Goal: Navigation & Orientation: Find specific page/section

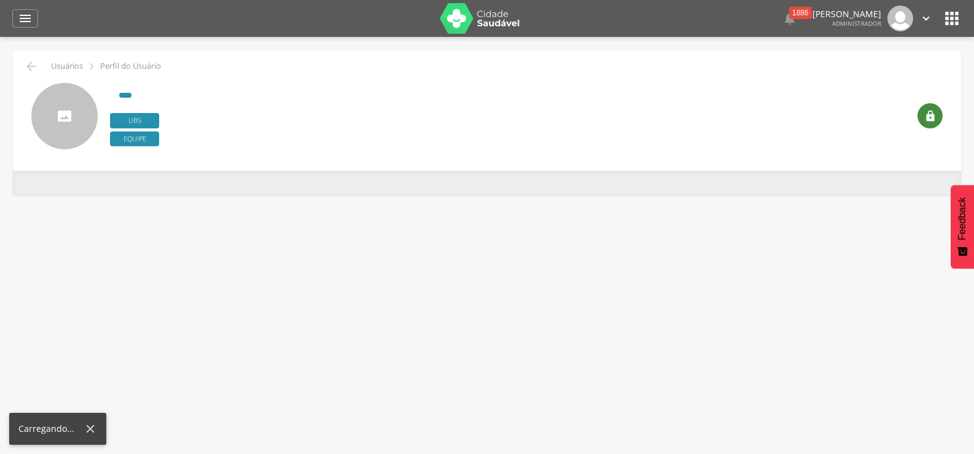
click at [931, 118] on icon "" at bounding box center [930, 116] width 12 height 12
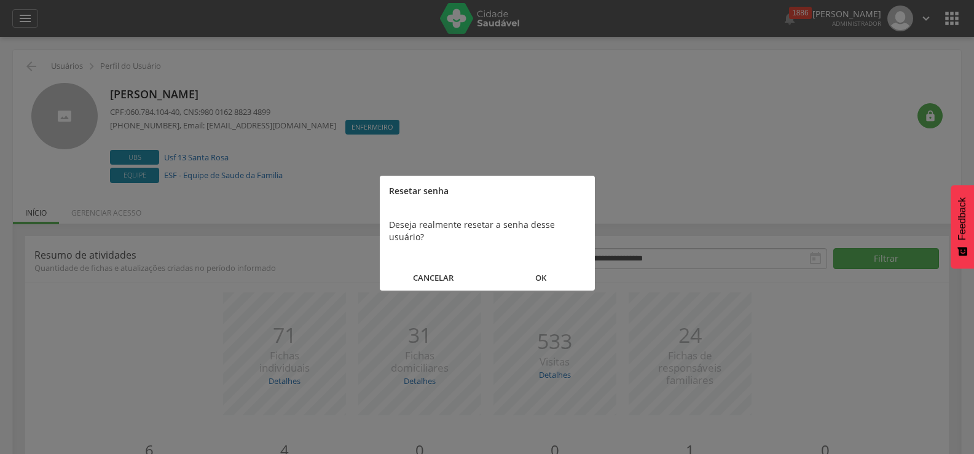
click at [549, 267] on button "OK" at bounding box center [541, 278] width 108 height 26
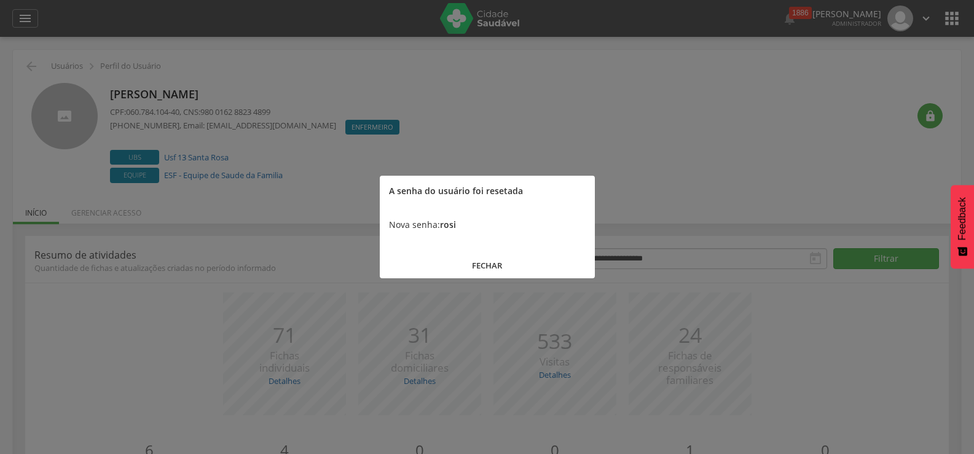
click at [489, 261] on button "FECHAR" at bounding box center [487, 266] width 215 height 26
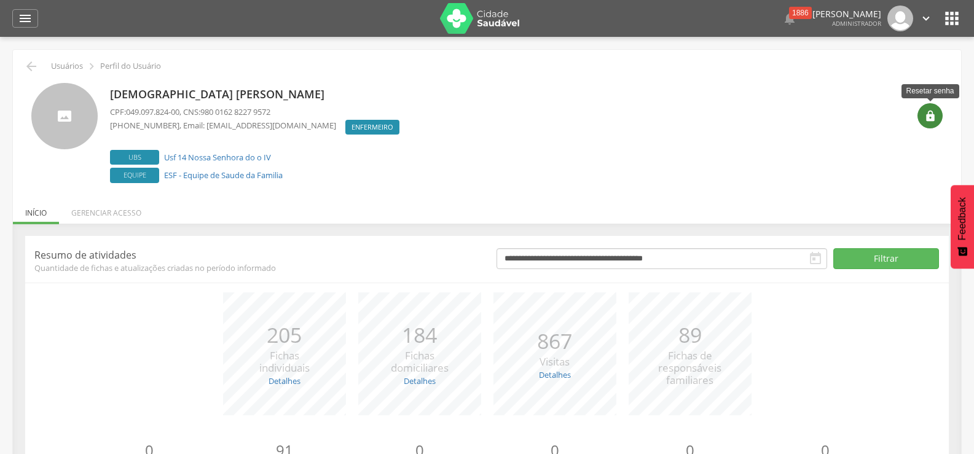
click at [941, 119] on div "" at bounding box center [930, 115] width 25 height 25
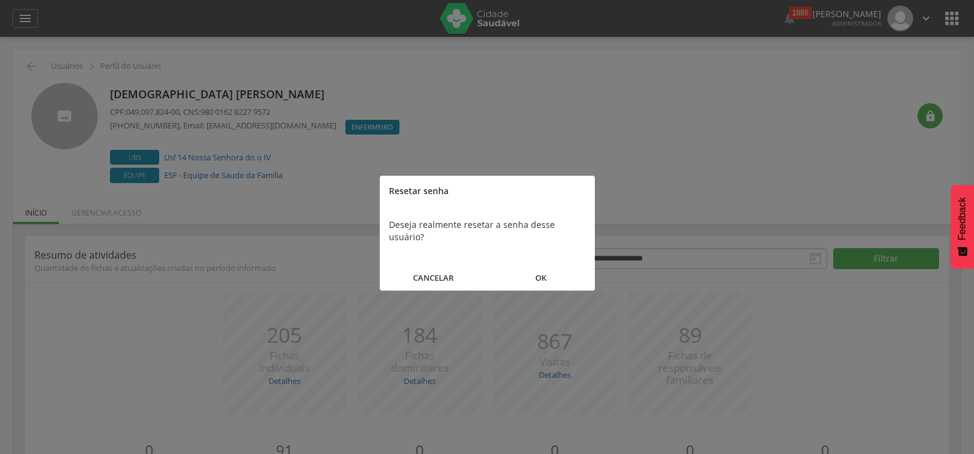
click at [543, 269] on button "OK" at bounding box center [541, 278] width 108 height 26
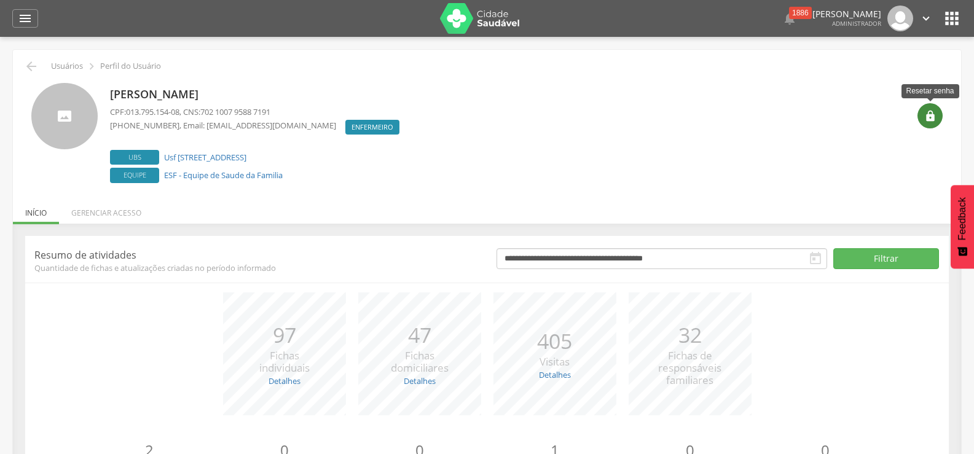
click at [939, 111] on div "" at bounding box center [930, 115] width 25 height 25
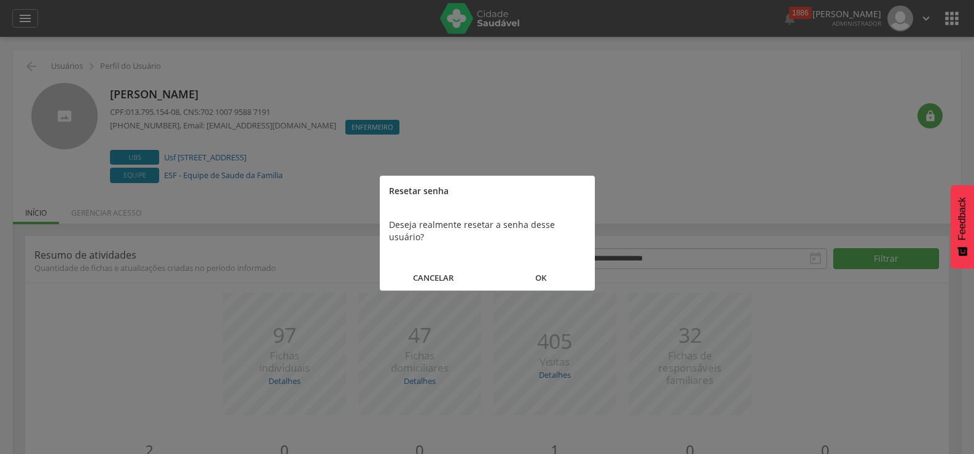
click at [551, 266] on button "OK" at bounding box center [541, 278] width 108 height 26
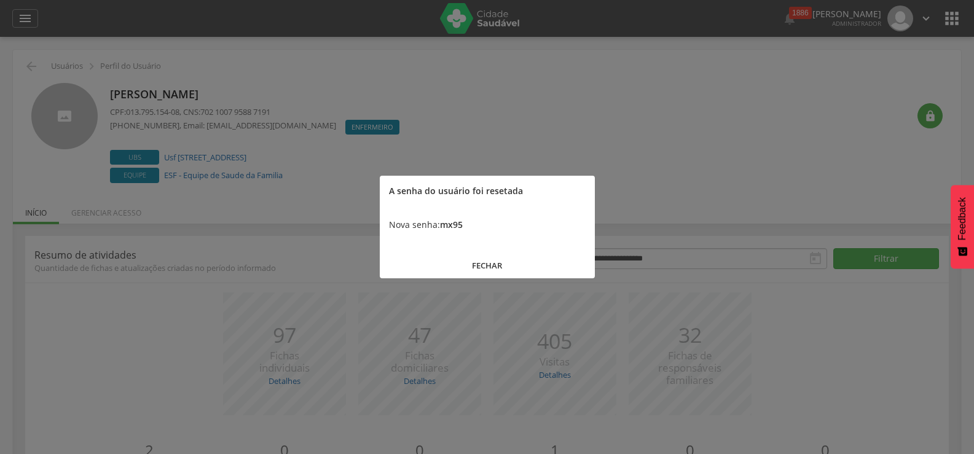
drag, startPoint x: 551, startPoint y: 266, endPoint x: 409, endPoint y: 300, distance: 146.7
click at [409, 300] on body " Dashboard Supervisão Produtividade Mapa da cidade Mapa de cobertura Ranking A…" at bounding box center [487, 227] width 974 height 454
click at [483, 265] on button "FECHAR" at bounding box center [487, 266] width 215 height 26
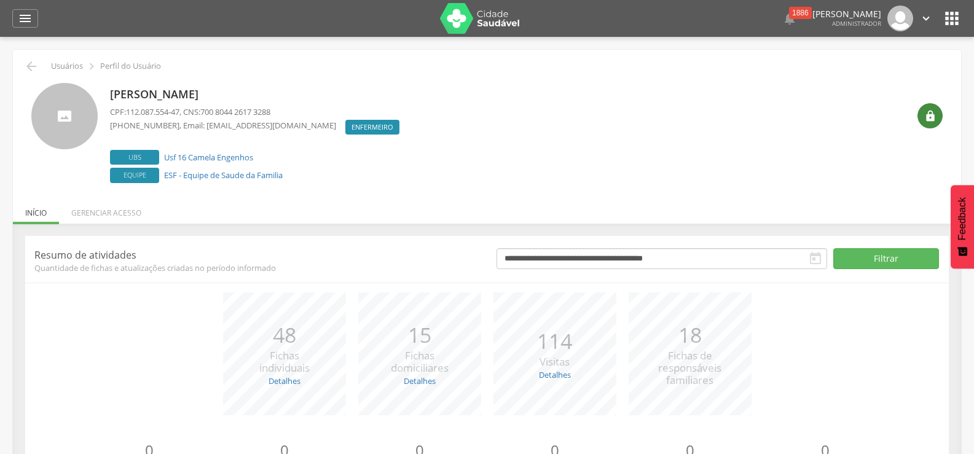
click at [928, 107] on div "" at bounding box center [930, 115] width 25 height 25
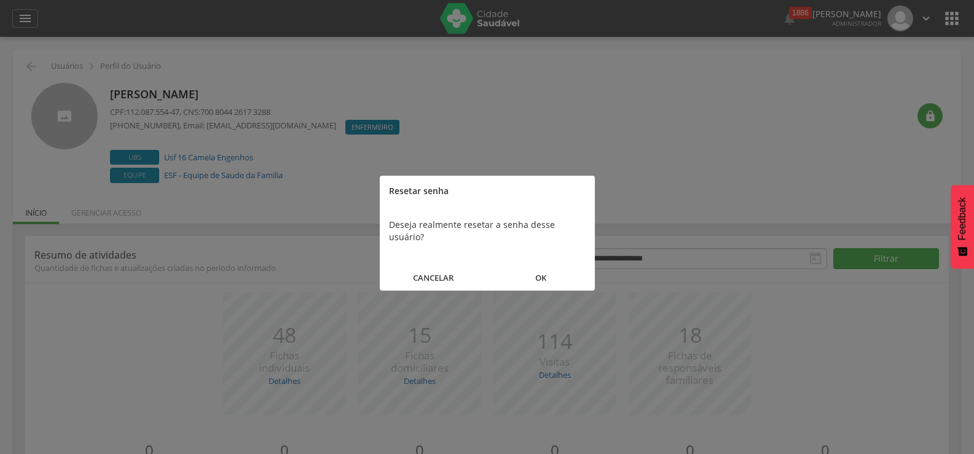
click at [552, 266] on button "OK" at bounding box center [541, 278] width 108 height 26
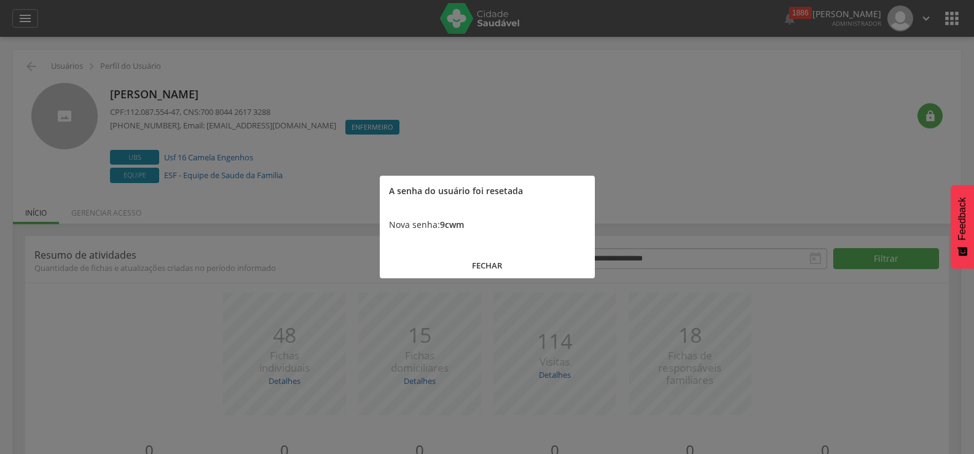
click at [495, 266] on button "FECHAR" at bounding box center [487, 266] width 215 height 26
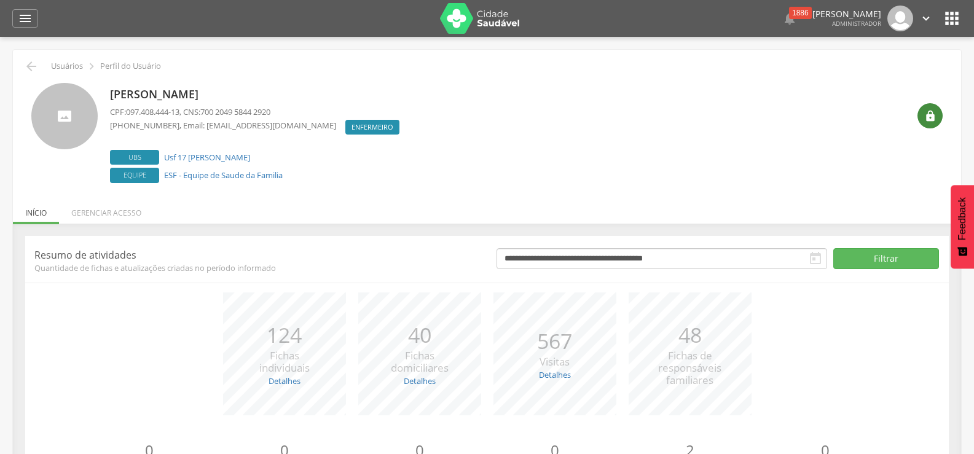
click at [937, 111] on div "" at bounding box center [930, 115] width 25 height 25
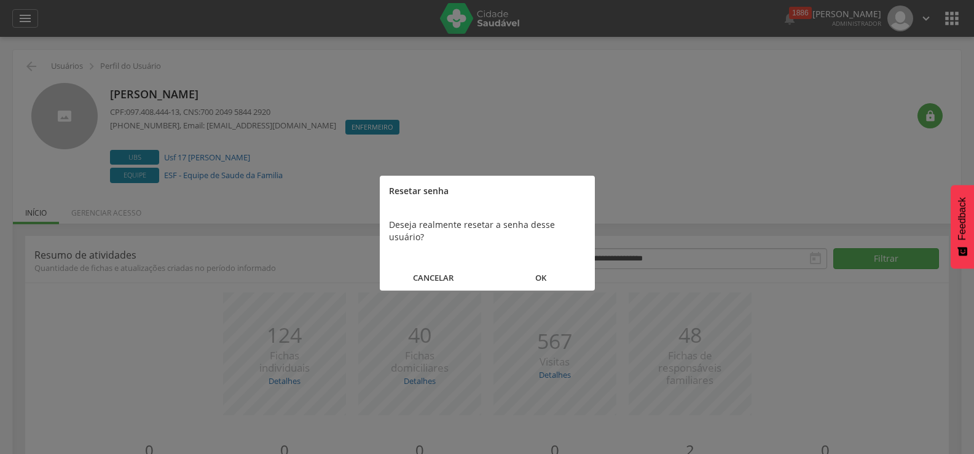
click at [537, 269] on button "OK" at bounding box center [541, 278] width 108 height 26
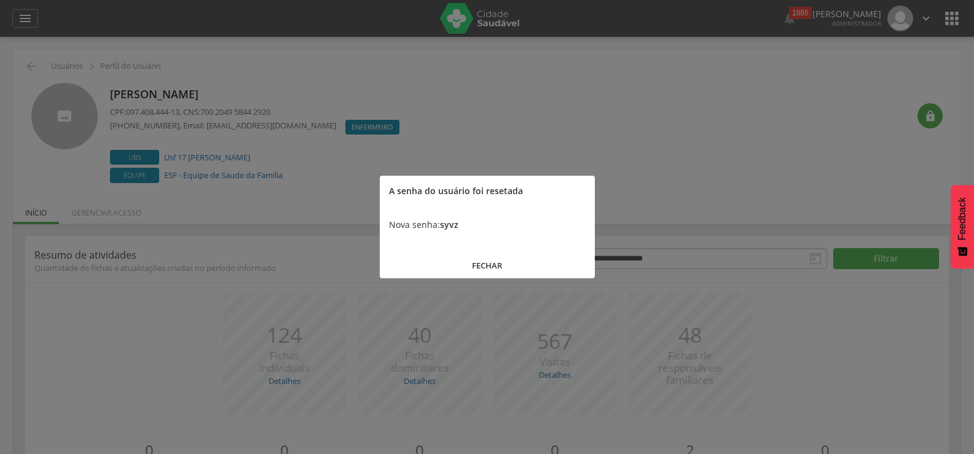
click at [485, 269] on button "FECHAR" at bounding box center [487, 266] width 215 height 26
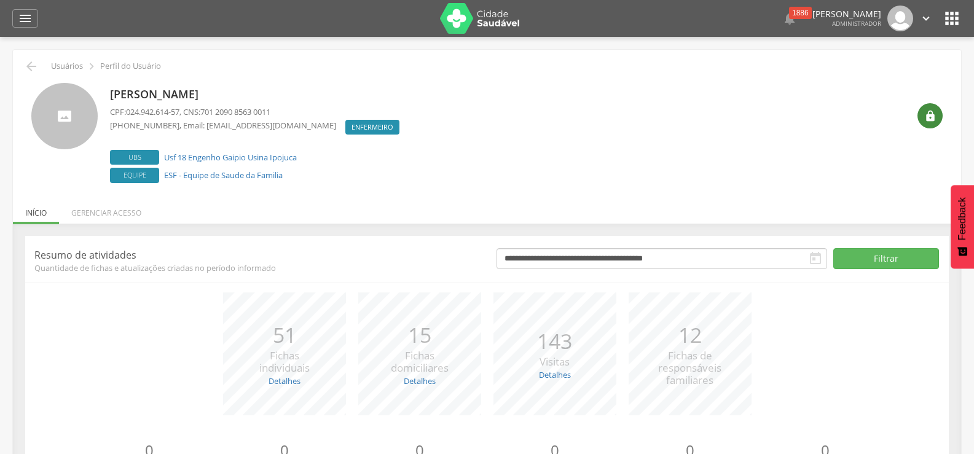
click at [921, 114] on div "" at bounding box center [930, 115] width 25 height 25
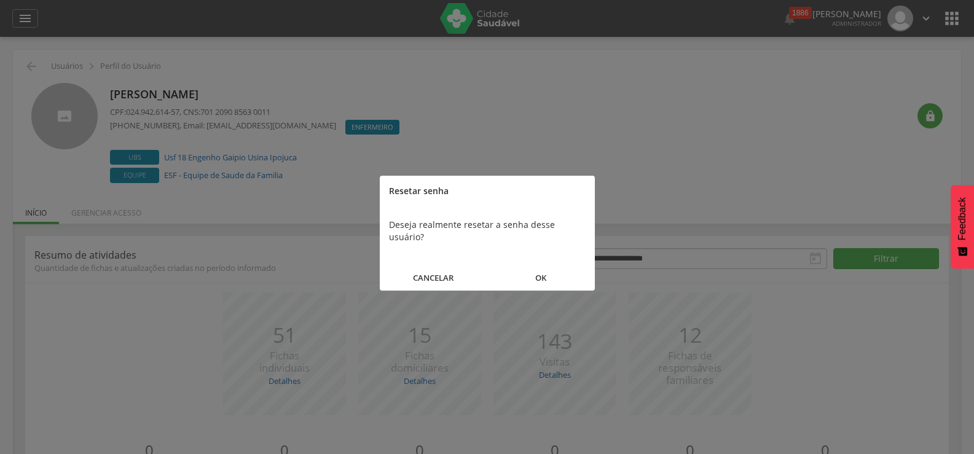
click at [561, 265] on button "OK" at bounding box center [541, 278] width 108 height 26
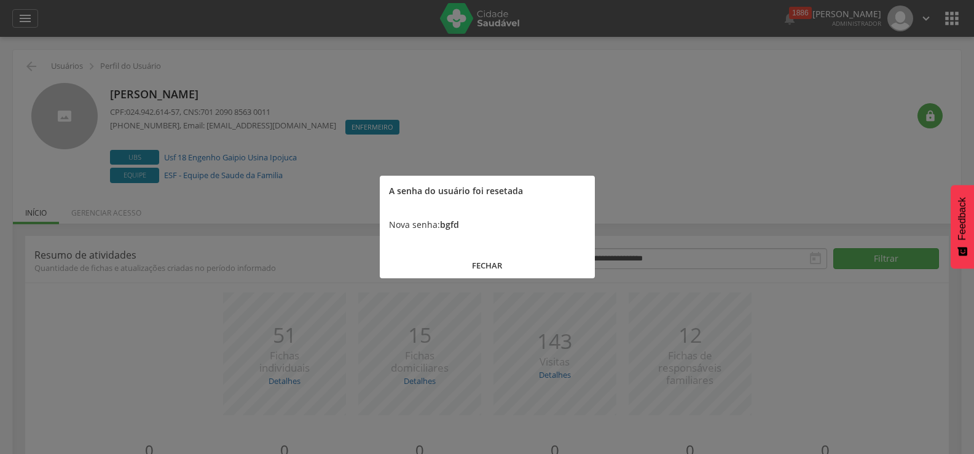
click at [496, 271] on button "FECHAR" at bounding box center [487, 266] width 215 height 26
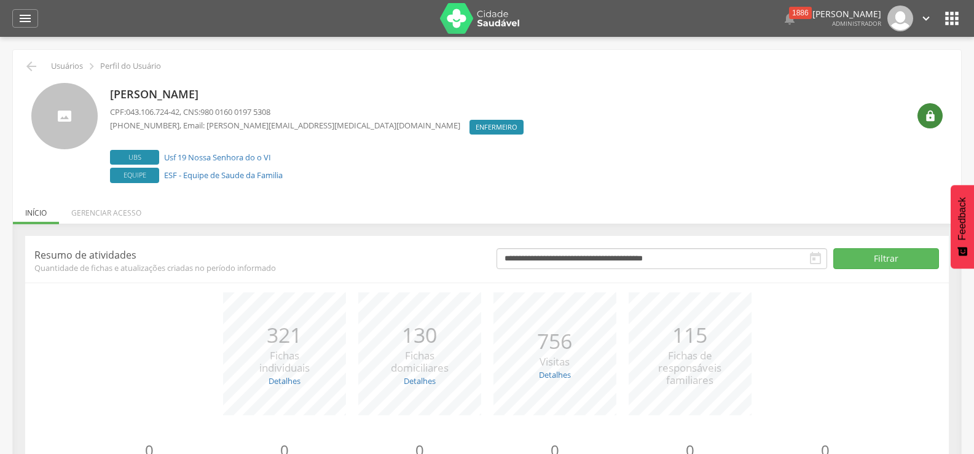
click at [940, 112] on div "" at bounding box center [930, 115] width 25 height 25
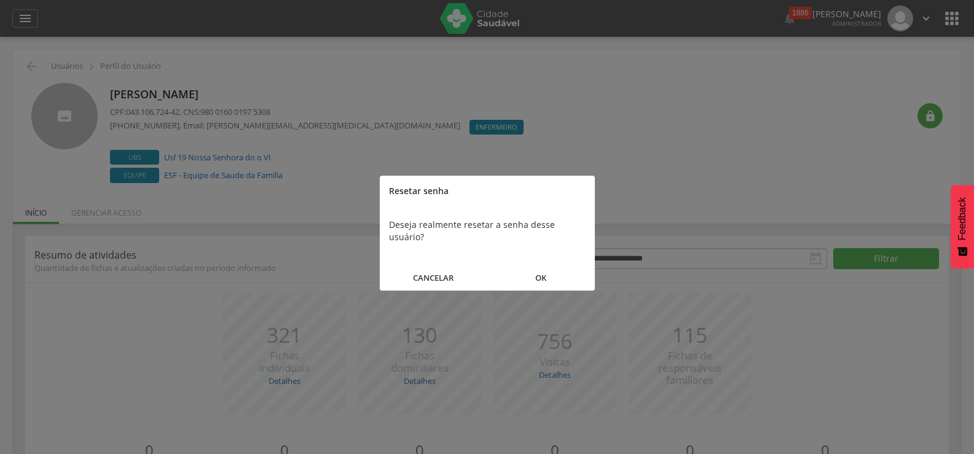
click at [551, 267] on button "OK" at bounding box center [541, 278] width 108 height 26
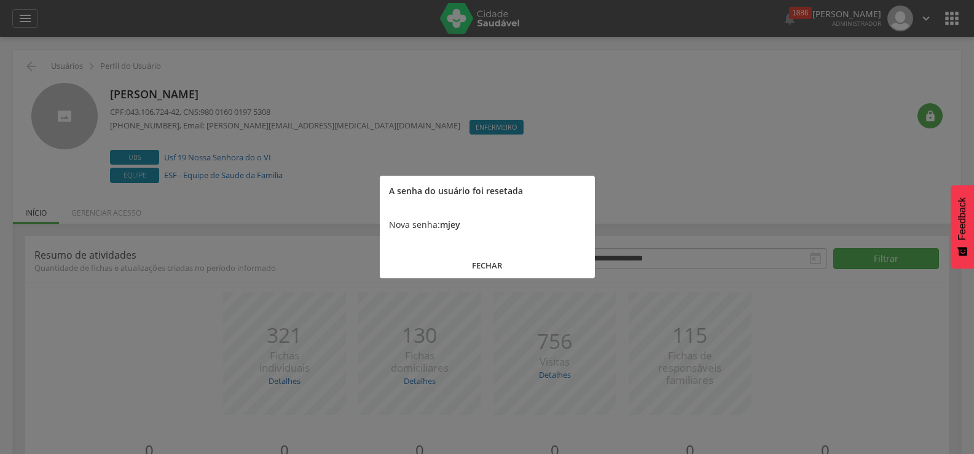
click at [480, 263] on button "FECHAR" at bounding box center [487, 266] width 215 height 26
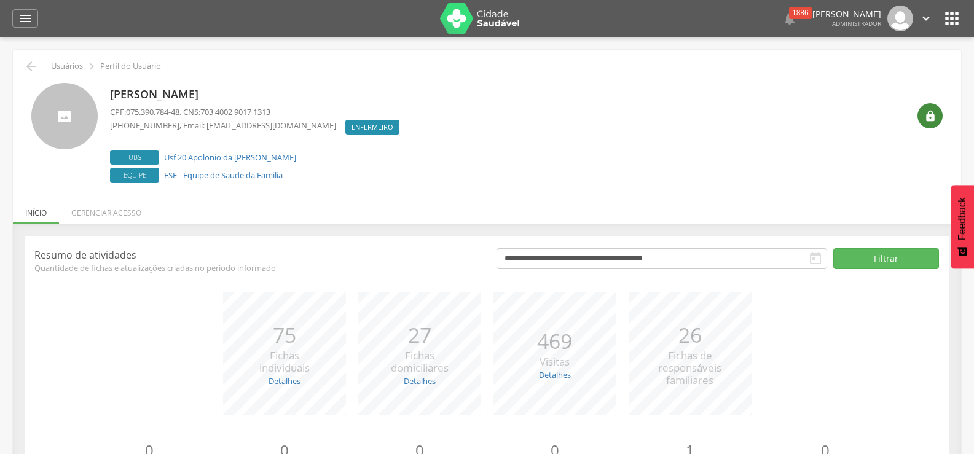
click at [931, 117] on icon "" at bounding box center [930, 116] width 12 height 12
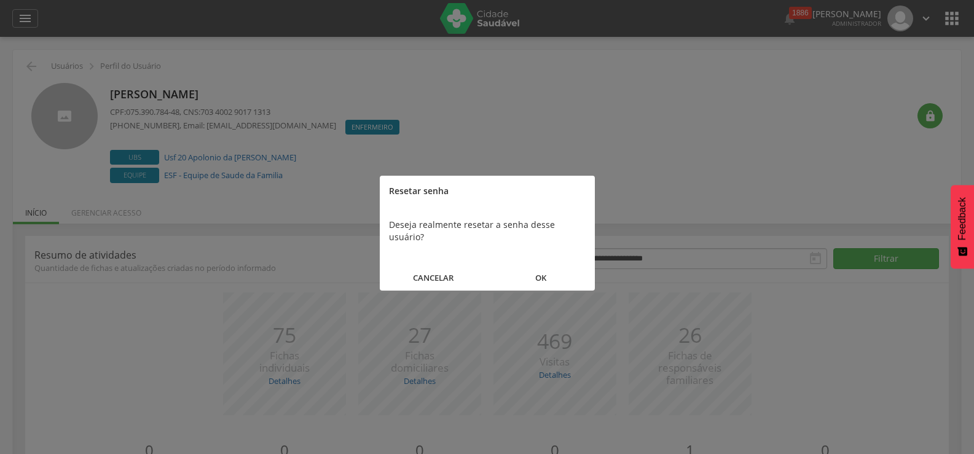
click at [531, 269] on button "OK" at bounding box center [541, 278] width 108 height 26
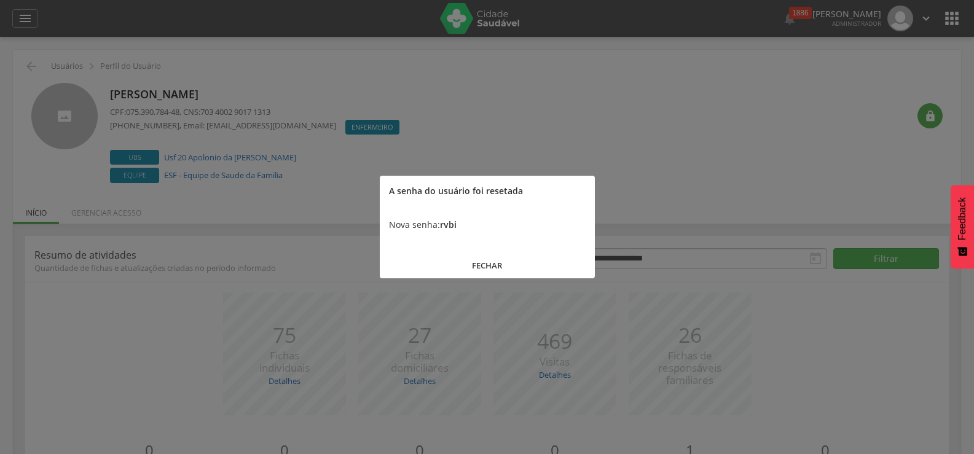
click at [494, 262] on button "FECHAR" at bounding box center [487, 266] width 215 height 26
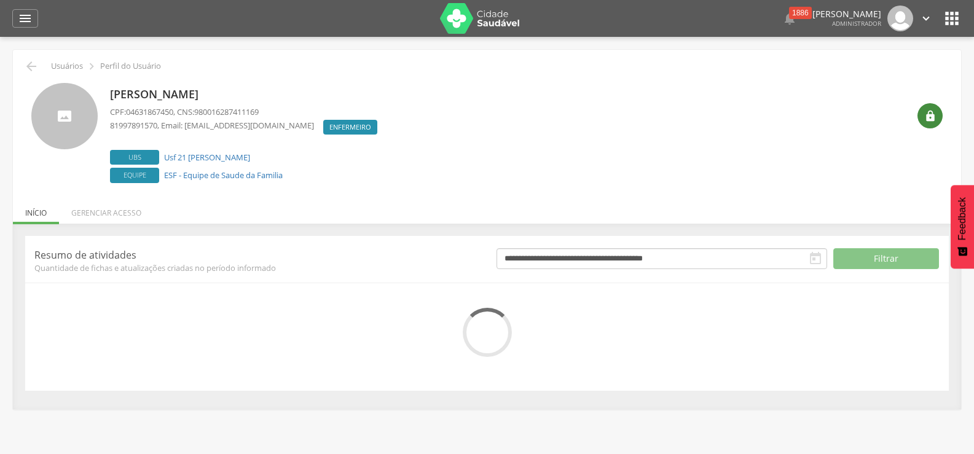
click at [926, 122] on icon "" at bounding box center [930, 116] width 12 height 12
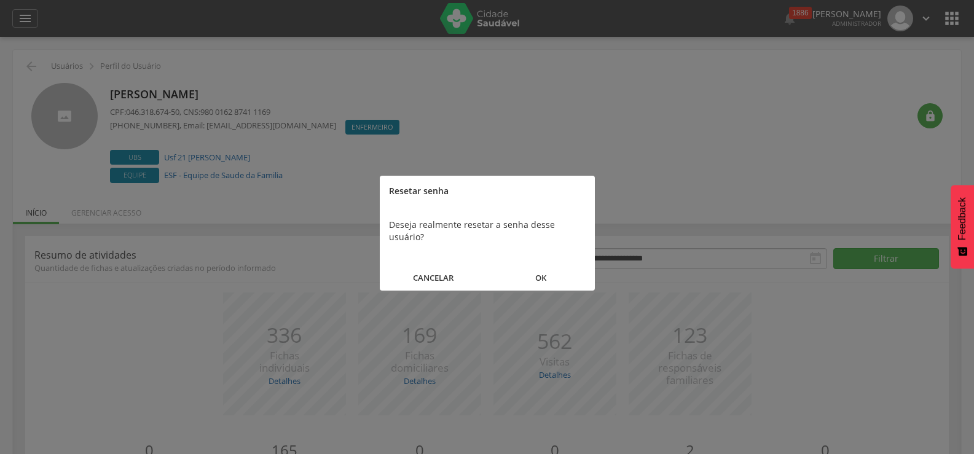
click at [542, 265] on button "OK" at bounding box center [541, 278] width 108 height 26
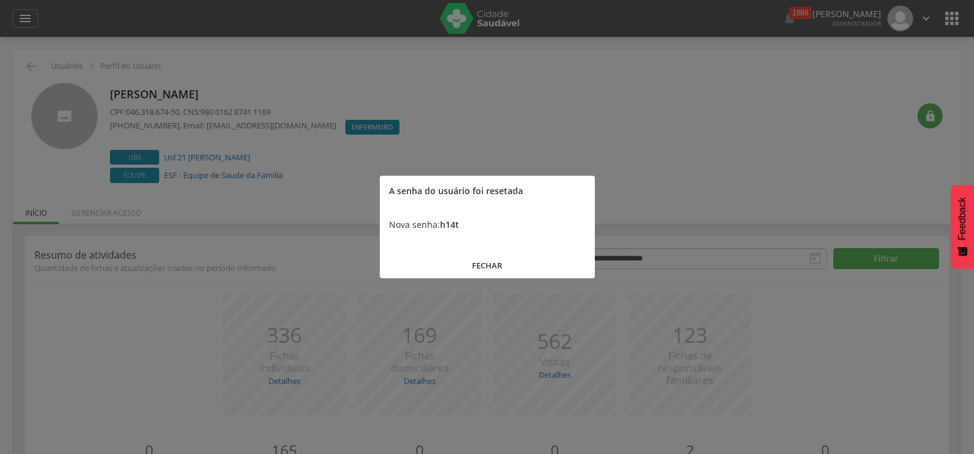
click at [504, 271] on button "FECHAR" at bounding box center [487, 266] width 215 height 26
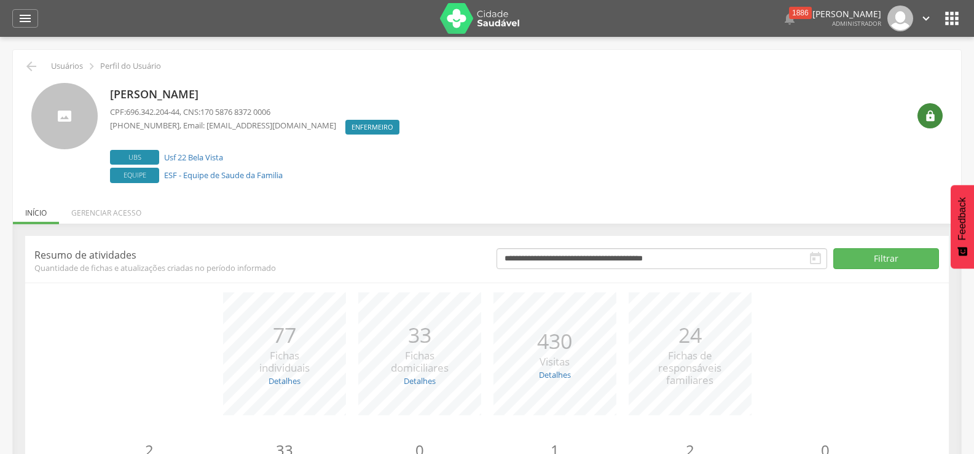
click at [928, 122] on icon "" at bounding box center [930, 116] width 12 height 12
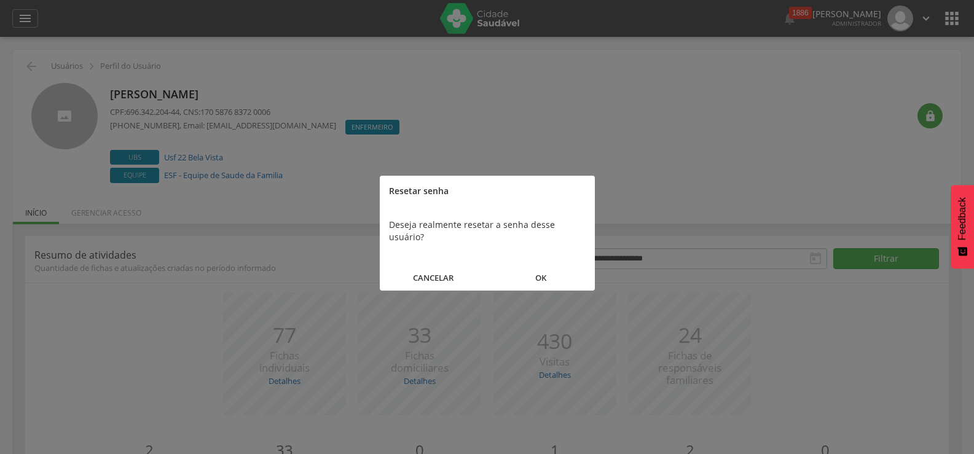
click at [542, 266] on button "OK" at bounding box center [541, 278] width 108 height 26
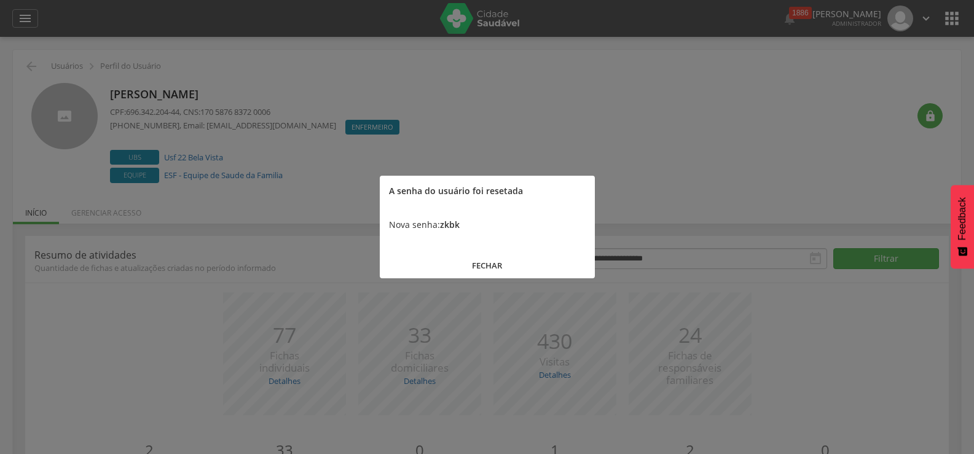
click at [500, 268] on button "FECHAR" at bounding box center [487, 266] width 215 height 26
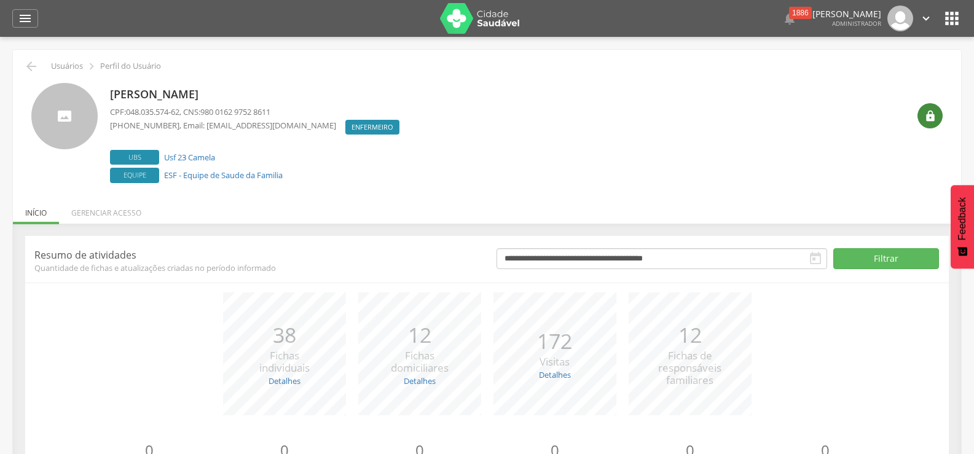
click at [926, 116] on icon "" at bounding box center [930, 116] width 12 height 12
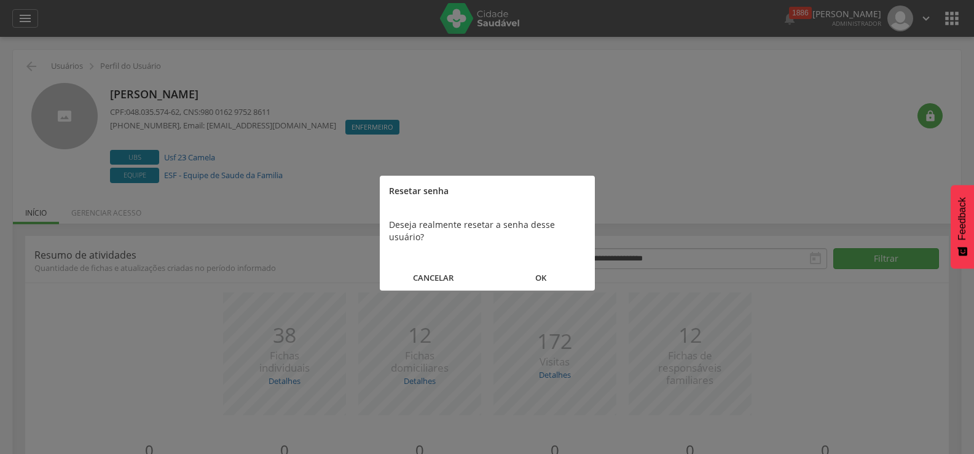
click at [545, 266] on button "OK" at bounding box center [541, 278] width 108 height 26
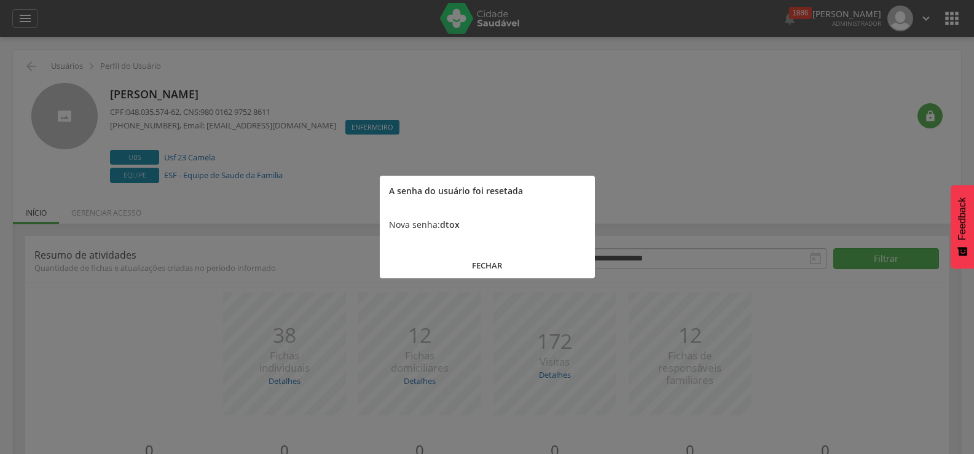
click at [484, 265] on button "FECHAR" at bounding box center [487, 266] width 215 height 26
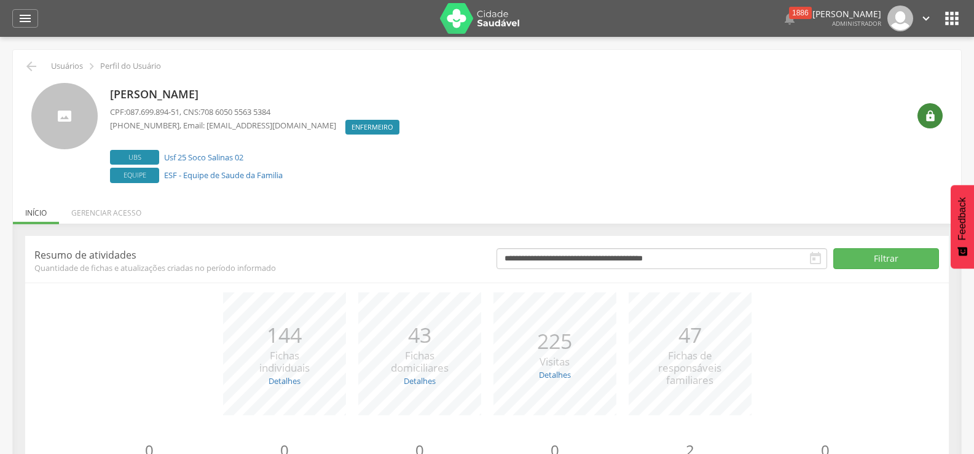
click at [924, 123] on div "" at bounding box center [930, 115] width 25 height 25
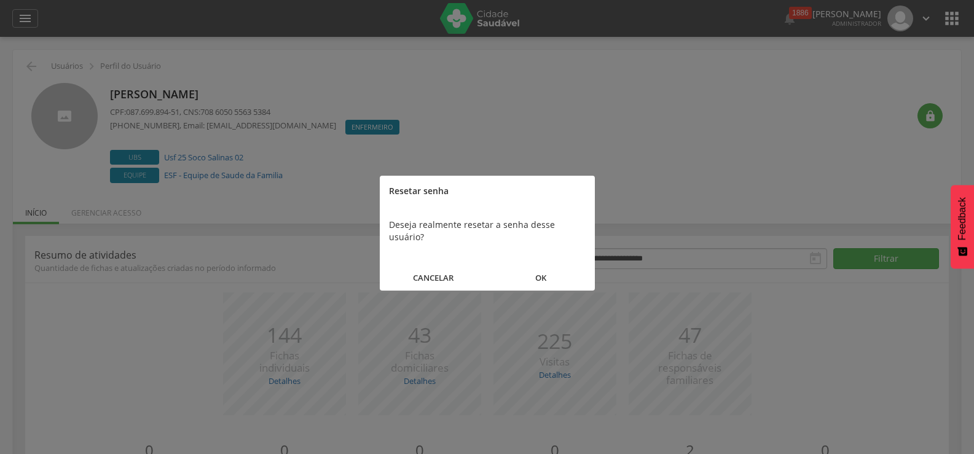
click at [543, 265] on button "OK" at bounding box center [541, 278] width 108 height 26
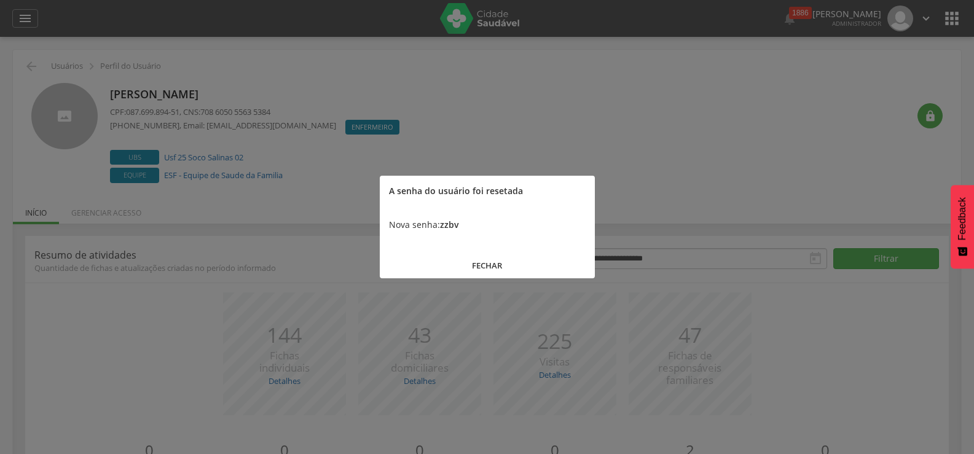
click at [488, 264] on button "FECHAR" at bounding box center [487, 266] width 215 height 26
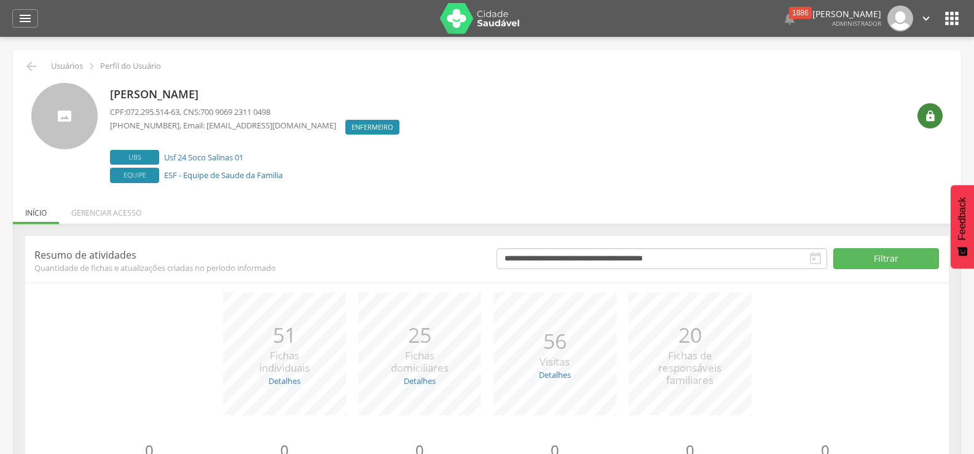
click at [929, 110] on icon "" at bounding box center [930, 116] width 12 height 12
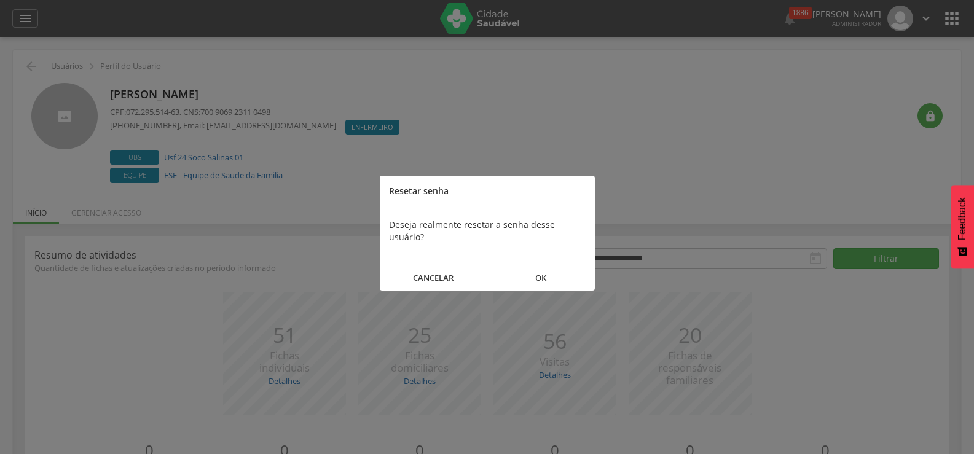
click at [533, 266] on button "OK" at bounding box center [541, 278] width 108 height 26
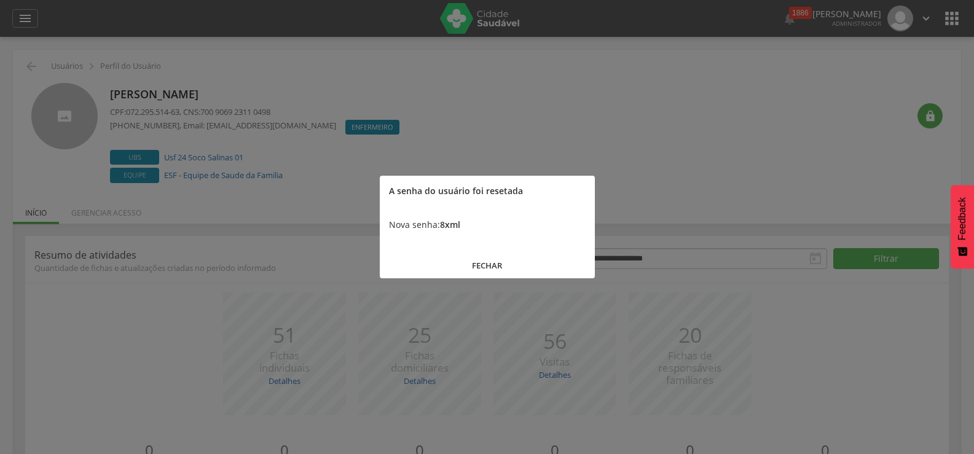
click at [489, 261] on button "FECHAR" at bounding box center [487, 266] width 215 height 26
